Goal: Task Accomplishment & Management: Manage account settings

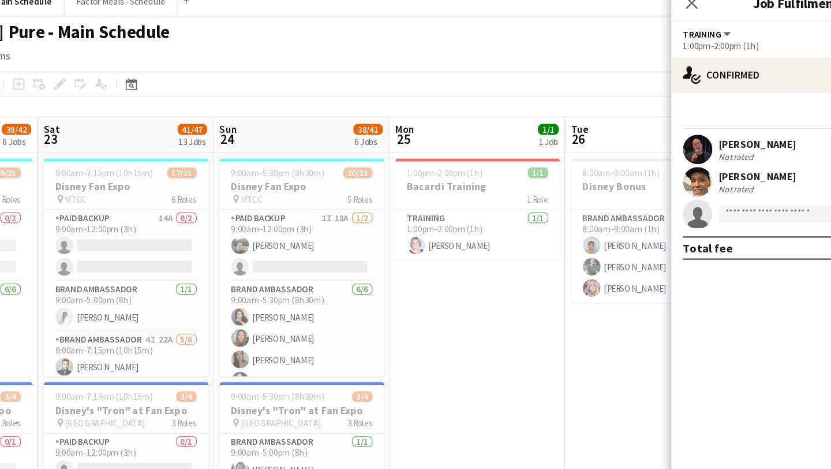
scroll to position [0, 359]
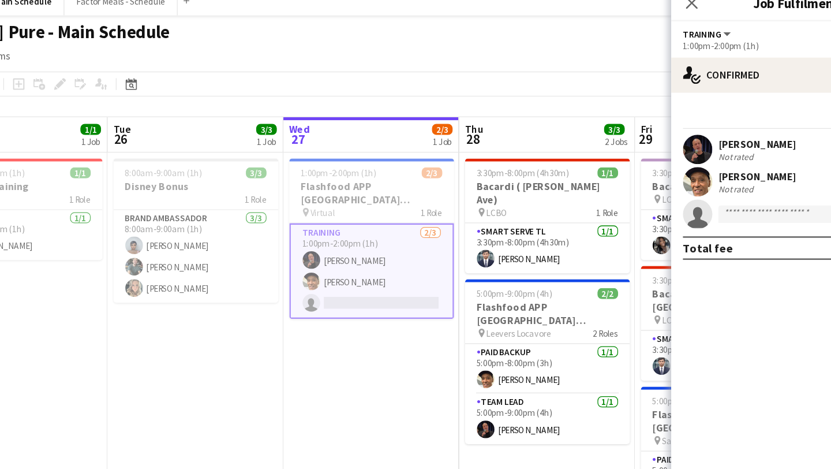
click at [458, 49] on app-page-menu "View Day view expanded Day view collapsed Month view Date picker Jump to today …" at bounding box center [415, 56] width 831 height 22
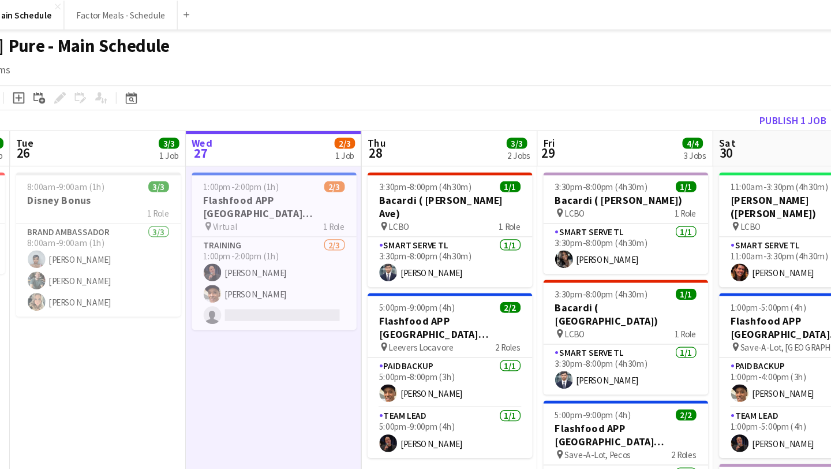
drag, startPoint x: 294, startPoint y: 256, endPoint x: 265, endPoint y: 254, distance: 29.0
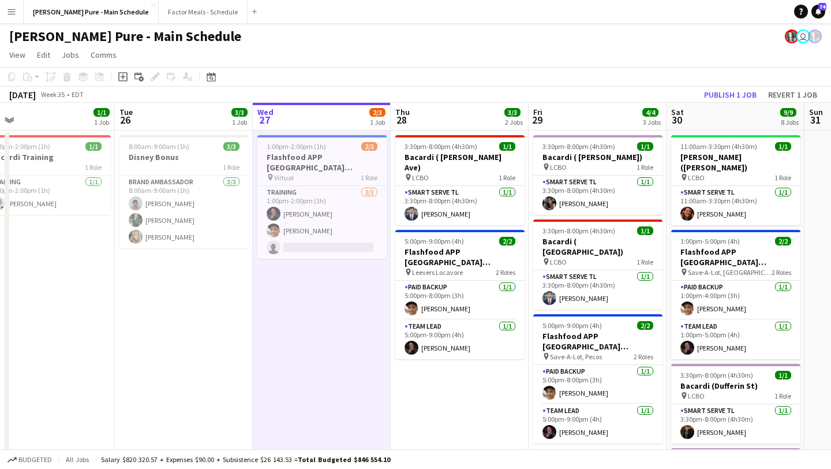
click at [398, 38] on div "Simon Pure - Main Schedule user" at bounding box center [415, 34] width 831 height 22
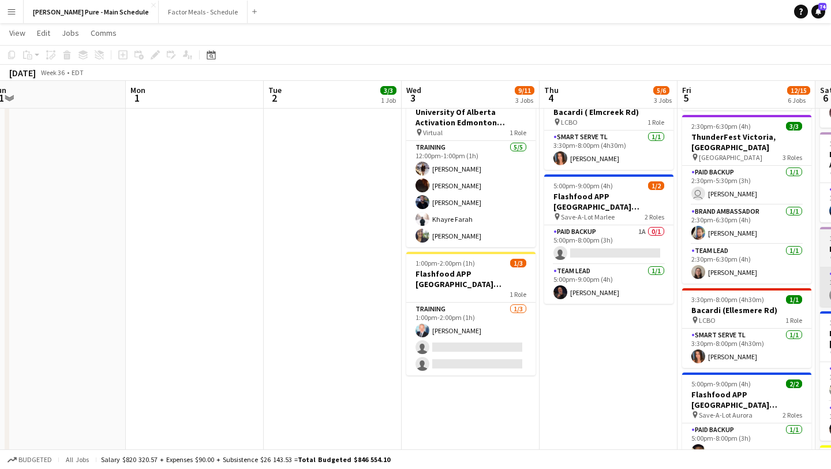
scroll to position [0, 0]
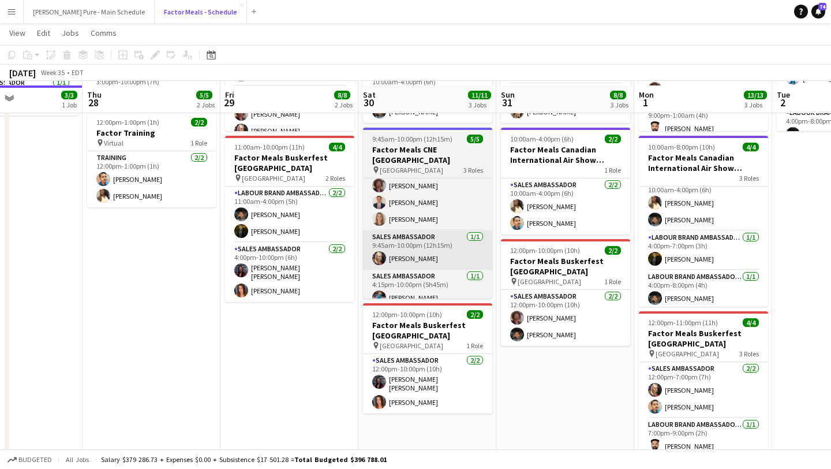
scroll to position [172, 0]
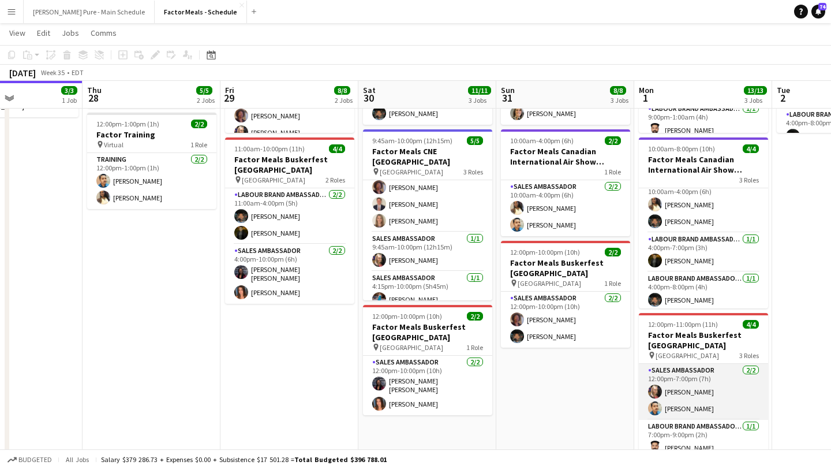
click at [656, 402] on app-user-avatar at bounding box center [655, 408] width 14 height 14
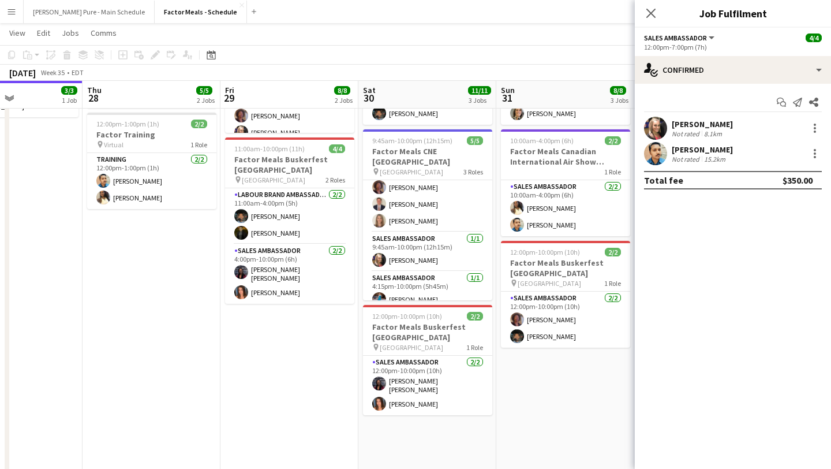
click at [656, 147] on app-user-avatar at bounding box center [655, 153] width 23 height 23
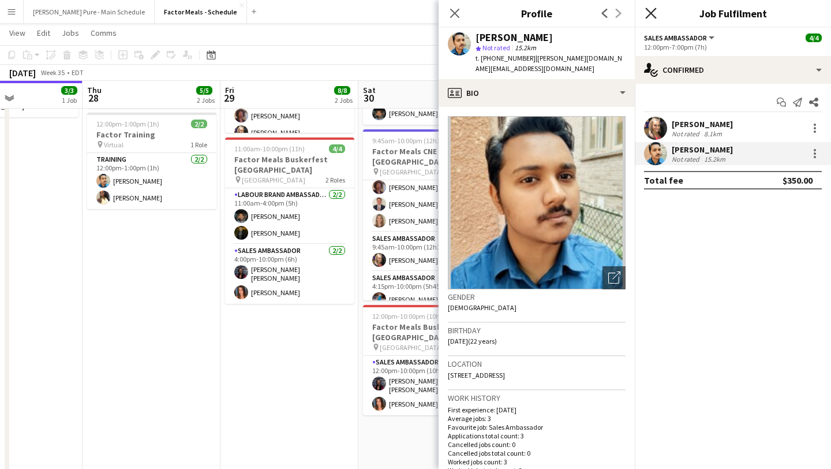
click at [655, 14] on icon "Close pop-in" at bounding box center [650, 13] width 11 height 11
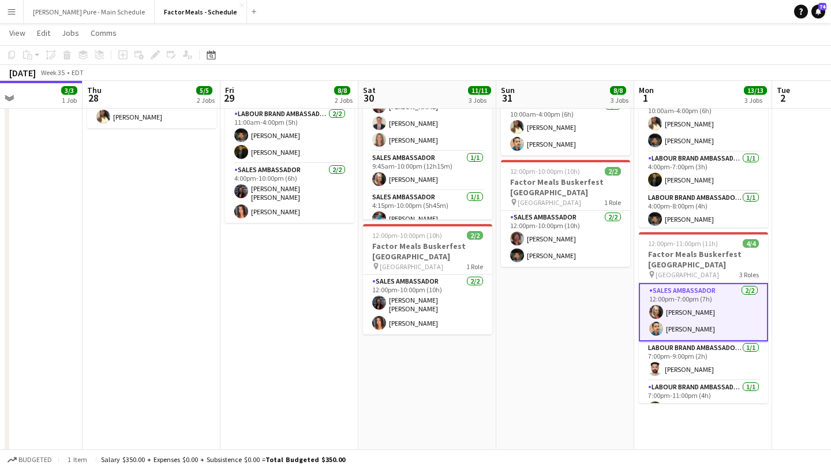
scroll to position [17, 0]
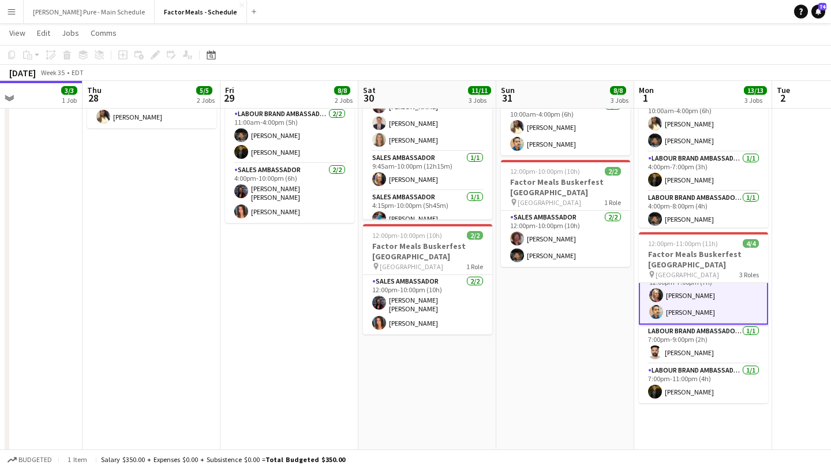
click at [660, 292] on app-user-avatar at bounding box center [656, 295] width 14 height 14
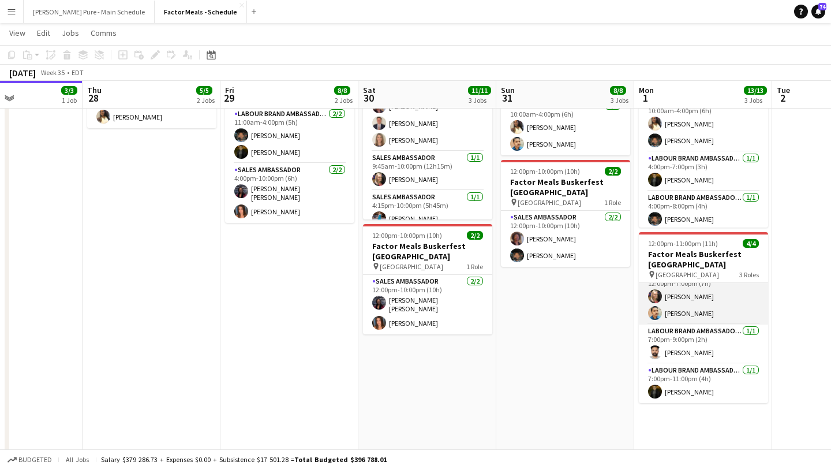
click at [652, 301] on app-card-role "Sales Ambassador [DATE] 12:00pm-7:00pm (7h) [PERSON_NAME] [PERSON_NAME]" at bounding box center [703, 296] width 129 height 56
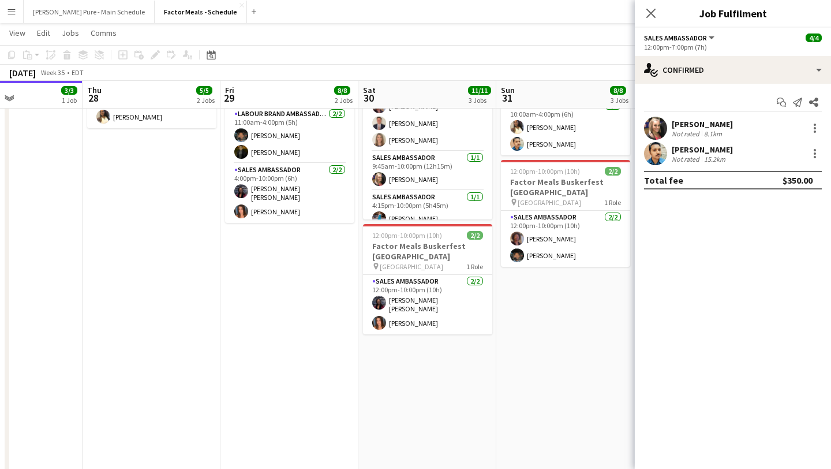
click at [660, 125] on app-user-avatar at bounding box center [655, 128] width 23 height 23
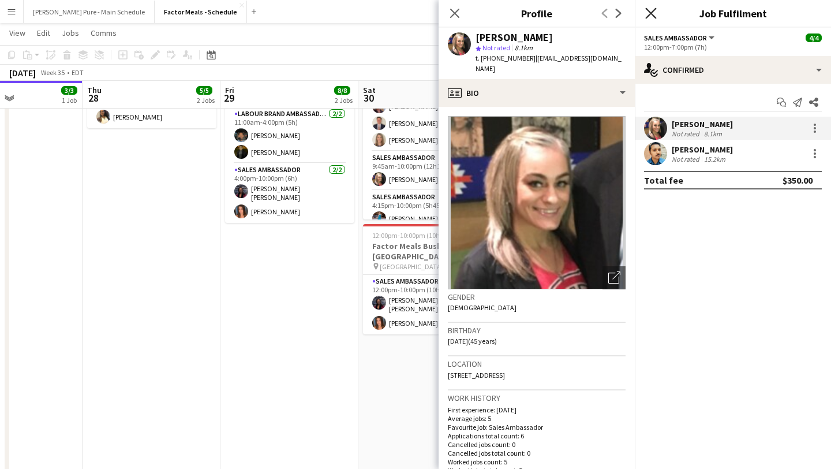
click at [652, 12] on icon at bounding box center [650, 13] width 11 height 11
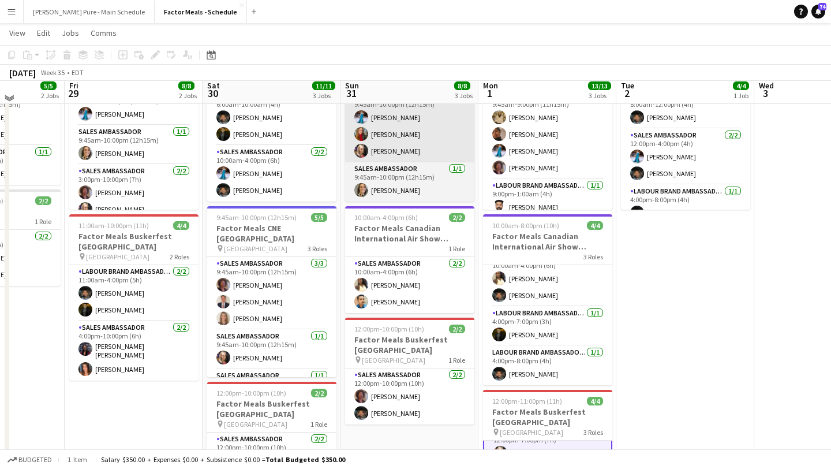
scroll to position [88, 0]
